Goal: Task Accomplishment & Management: Manage account settings

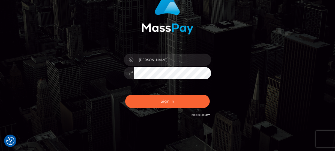
scroll to position [70, 0]
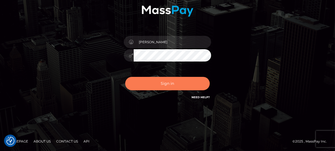
click at [164, 82] on button "Sign in" at bounding box center [167, 83] width 85 height 13
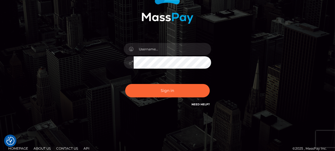
scroll to position [70, 0]
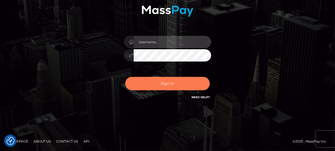
type input "[PERSON_NAME]"
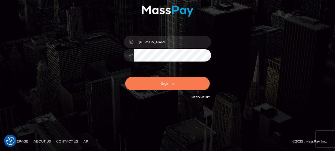
click at [173, 87] on button "Sign in" at bounding box center [167, 83] width 85 height 13
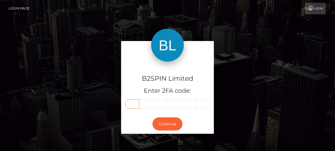
drag, startPoint x: 134, startPoint y: 103, endPoint x: 128, endPoint y: 99, distance: 6.8
click at [134, 103] on input "text" at bounding box center [132, 103] width 14 height 9
type input "7"
type input "4"
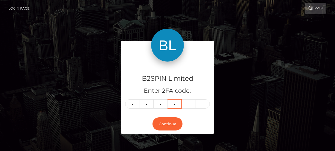
type input "4"
type input "5"
type input "0"
drag, startPoint x: 171, startPoint y: 124, endPoint x: 174, endPoint y: 125, distance: 3.7
click at [174, 125] on button "Continue" at bounding box center [168, 123] width 30 height 13
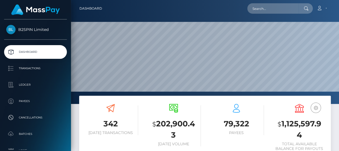
scroll to position [97, 78]
drag, startPoint x: 284, startPoint y: 126, endPoint x: 303, endPoint y: 132, distance: 19.8
click at [302, 133] on h3 "$ 1,125,597.94" at bounding box center [299, 129] width 55 height 22
copy h3 "1,125,597.94"
